Goal: Find specific page/section: Find specific page/section

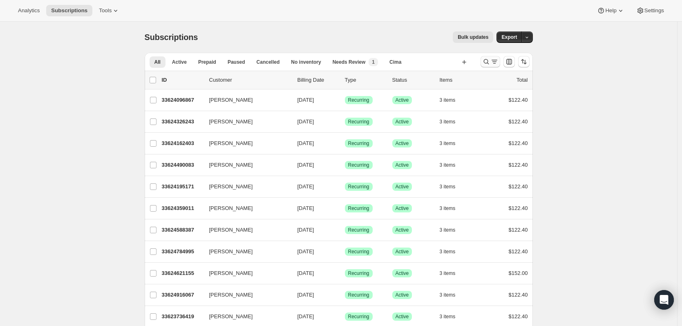
click at [497, 61] on icon "Search and filter results" at bounding box center [495, 62] width 8 height 8
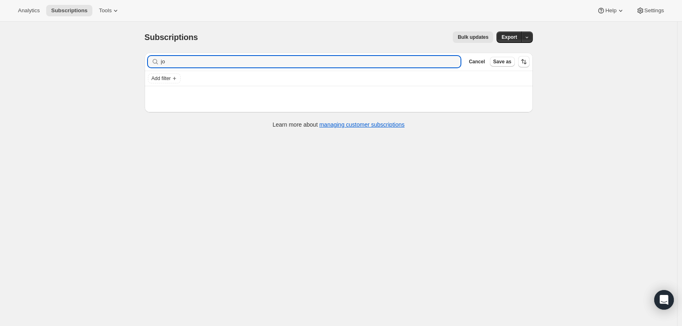
type input "j"
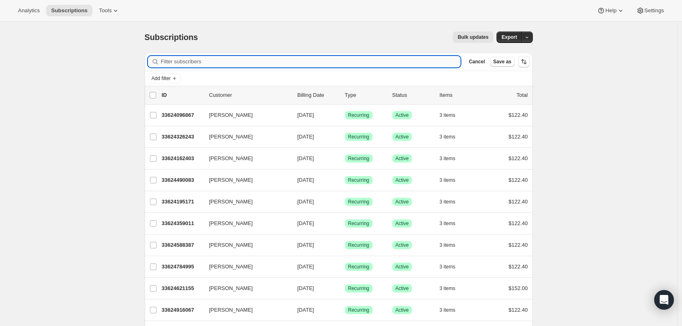
click at [299, 67] on input "Filter subscribers" at bounding box center [311, 61] width 300 height 11
click at [298, 65] on input "Filter subscribers" at bounding box center [311, 61] width 300 height 11
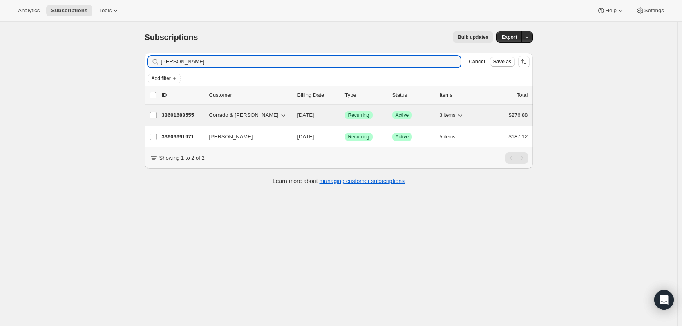
type input "[PERSON_NAME]"
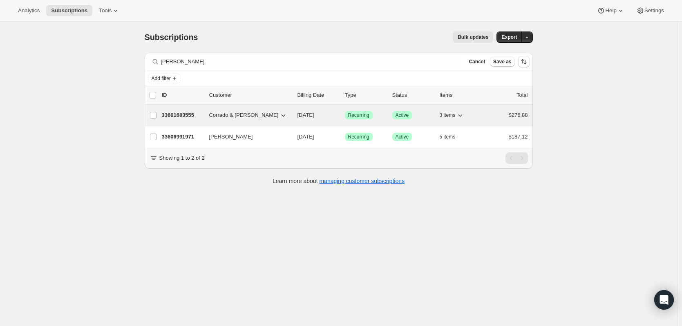
click at [219, 113] on span "Corrado & [PERSON_NAME]" at bounding box center [244, 115] width 70 height 8
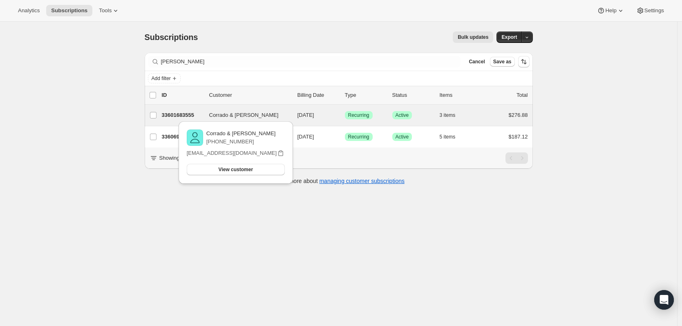
click at [186, 108] on div "Corrado & Mona Pinochi 33601683555 Corrado & Mona Pinochi 09/17/2025 Success Re…" at bounding box center [339, 115] width 388 height 21
click at [191, 110] on div "33601683555 Corrado & Mona Pinochi 09/17/2025 Success Recurring Success Active …" at bounding box center [345, 115] width 366 height 11
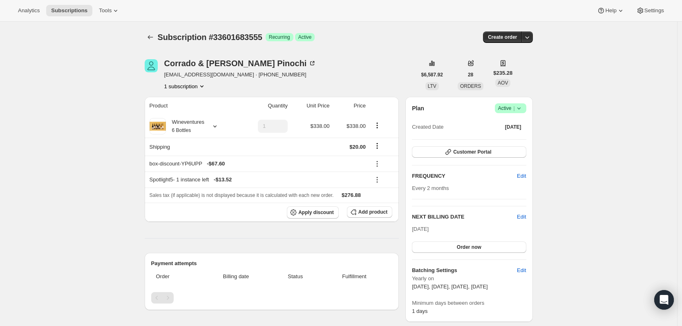
click at [529, 36] on icon "button" at bounding box center [527, 37] width 8 height 8
click at [530, 35] on icon "button" at bounding box center [527, 37] width 8 height 8
click at [527, 35] on icon "button" at bounding box center [527, 37] width 8 height 8
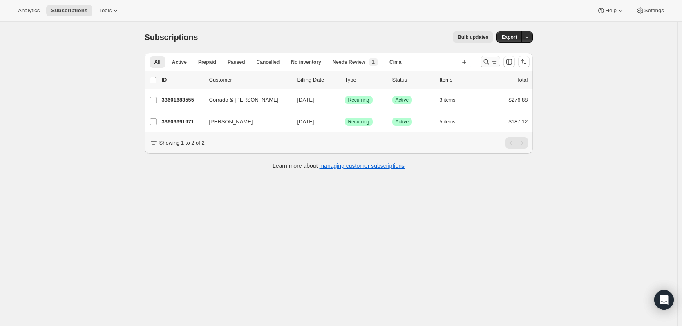
click at [489, 60] on icon "Search and filter results" at bounding box center [486, 62] width 8 height 8
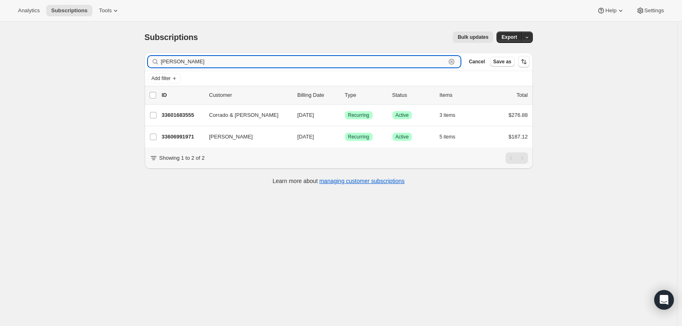
click at [280, 65] on input "[PERSON_NAME]" at bounding box center [303, 61] width 285 height 11
click at [280, 64] on input "[PERSON_NAME]" at bounding box center [303, 61] width 285 height 11
drag, startPoint x: 280, startPoint y: 64, endPoint x: 269, endPoint y: 70, distance: 12.6
click at [280, 64] on input "[PERSON_NAME]" at bounding box center [303, 61] width 285 height 11
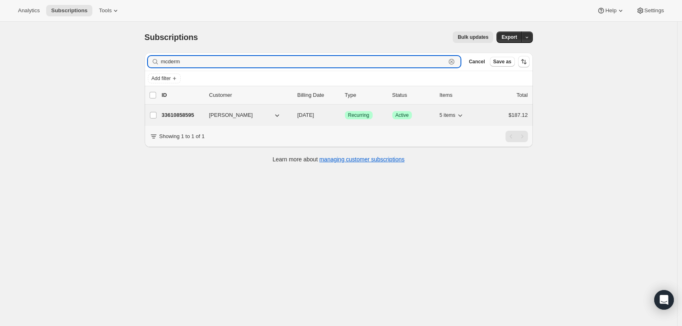
type input "mcderm"
click at [185, 116] on p "33610858595" at bounding box center [182, 115] width 41 height 8
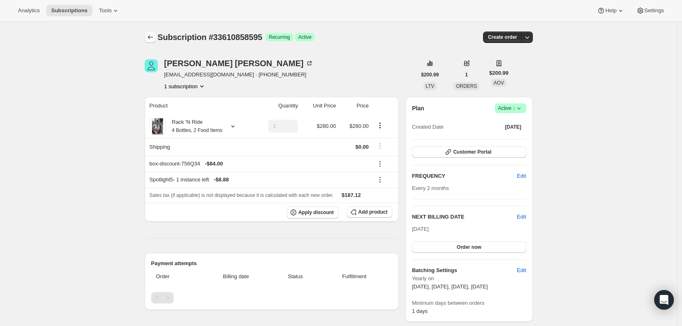
click at [148, 36] on icon "Subscriptions" at bounding box center [150, 37] width 8 height 8
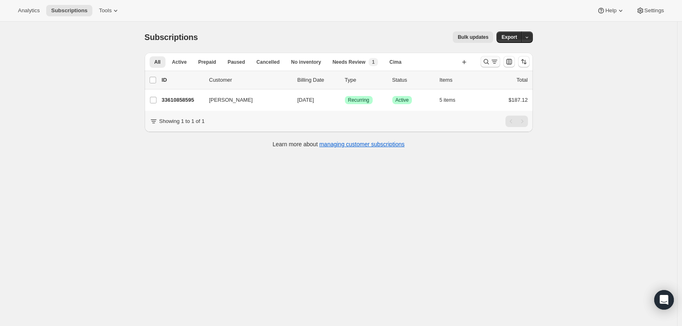
click at [485, 61] on icon "Search and filter results" at bounding box center [486, 62] width 8 height 8
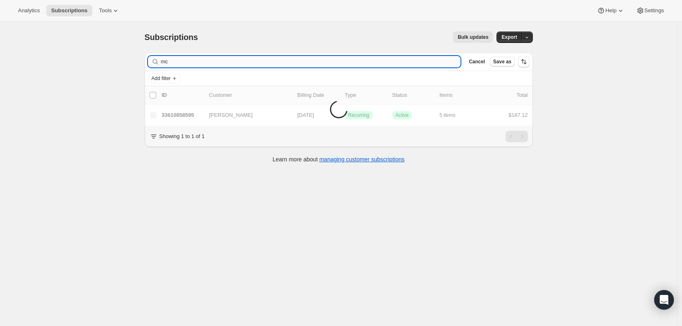
type input "m"
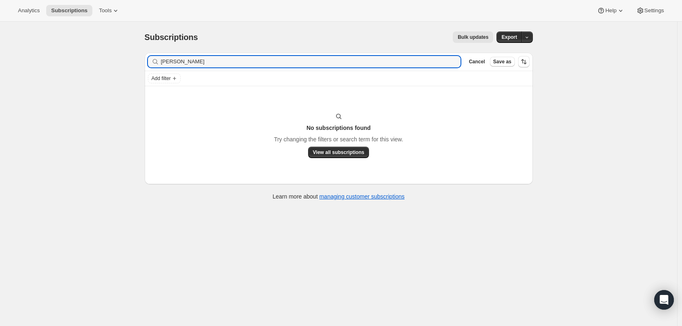
type input "[PERSON_NAME]"
click at [454, 60] on icon "button" at bounding box center [452, 62] width 8 height 8
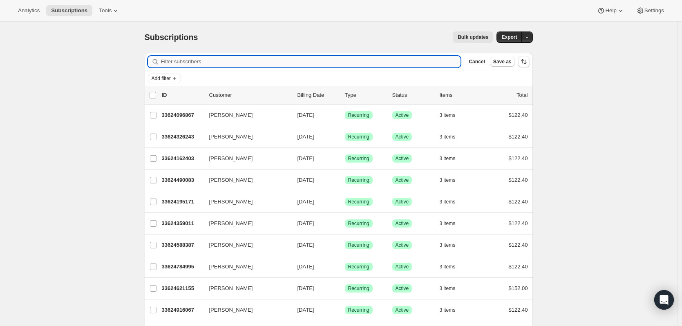
click at [205, 64] on input "Filter subscribers" at bounding box center [311, 61] width 300 height 11
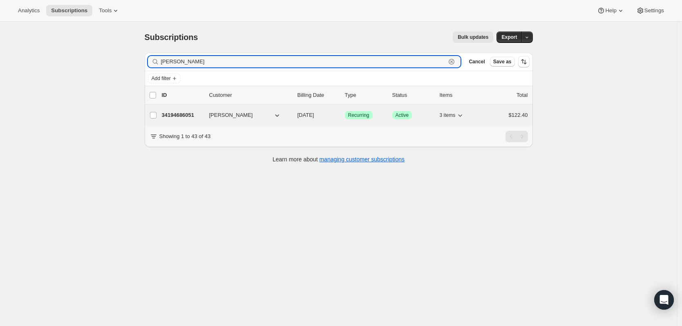
type input "[PERSON_NAME]"
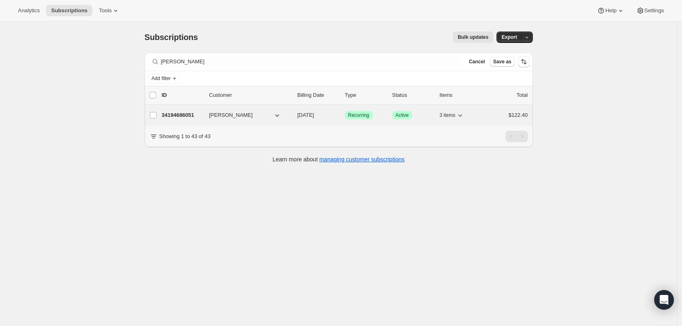
click at [187, 118] on p "34194686051" at bounding box center [182, 115] width 41 height 8
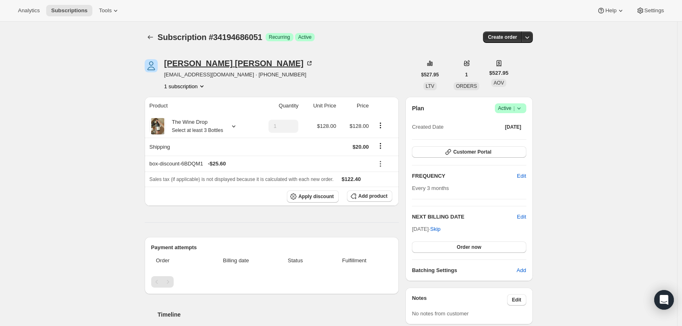
click at [305, 64] on icon at bounding box center [309, 63] width 8 height 8
